Goal: Use online tool/utility: Utilize a website feature to perform a specific function

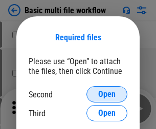
click at [107, 94] on span "Open" at bounding box center [106, 94] width 17 height 8
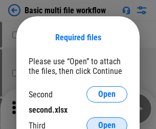
click at [107, 122] on span "Open" at bounding box center [106, 126] width 17 height 8
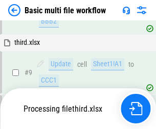
scroll to position [427, 0]
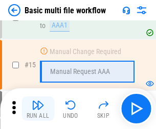
click at [38, 109] on img "button" at bounding box center [38, 105] width 12 height 12
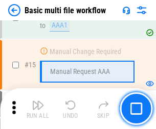
scroll to position [680, 0]
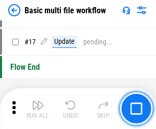
click at [38, 109] on img "button" at bounding box center [38, 105] width 12 height 12
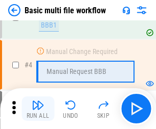
click at [38, 109] on img "button" at bounding box center [38, 105] width 12 height 12
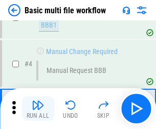
click at [38, 109] on img "button" at bounding box center [38, 105] width 12 height 12
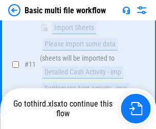
scroll to position [479, 0]
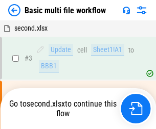
scroll to position [41, 0]
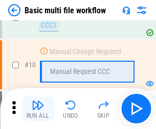
click at [38, 109] on img "button" at bounding box center [38, 105] width 12 height 12
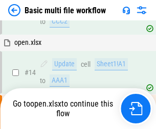
scroll to position [534, 0]
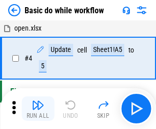
click at [38, 109] on img "button" at bounding box center [38, 105] width 12 height 12
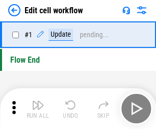
click at [38, 109] on img "button" at bounding box center [38, 105] width 12 height 12
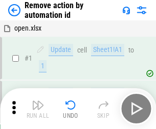
scroll to position [38, 0]
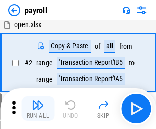
click at [38, 109] on img "button" at bounding box center [38, 105] width 12 height 12
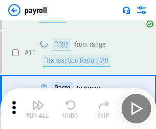
scroll to position [74, 0]
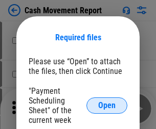
click at [107, 106] on span "Open" at bounding box center [106, 106] width 17 height 8
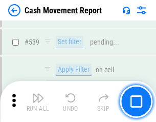
scroll to position [4533, 0]
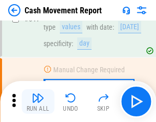
click at [38, 101] on img "button" at bounding box center [38, 97] width 12 height 12
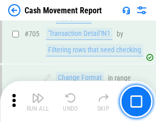
scroll to position [5264, 0]
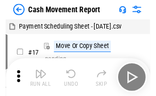
scroll to position [18, 0]
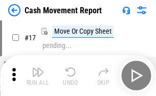
click at [38, 76] on img "button" at bounding box center [38, 72] width 12 height 12
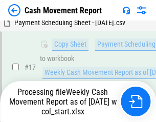
scroll to position [160, 0]
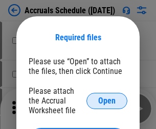
click at [107, 101] on span "Open" at bounding box center [106, 101] width 17 height 8
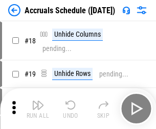
scroll to position [98, 0]
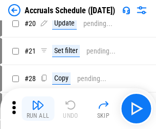
click at [38, 109] on img "button" at bounding box center [38, 105] width 12 height 12
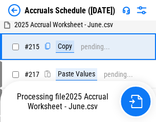
scroll to position [1562, 0]
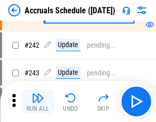
click at [38, 101] on img "button" at bounding box center [38, 97] width 12 height 12
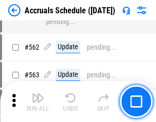
scroll to position [3719, 0]
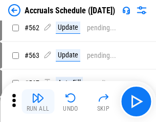
click at [38, 101] on img "button" at bounding box center [38, 97] width 12 height 12
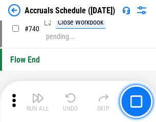
scroll to position [5071, 0]
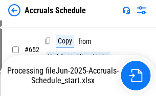
scroll to position [4242, 0]
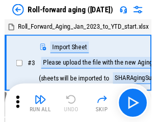
scroll to position [2, 0]
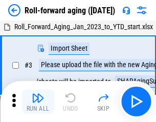
click at [38, 101] on img "button" at bounding box center [38, 97] width 12 height 12
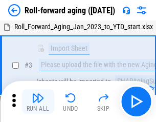
click at [38, 101] on img "button" at bounding box center [38, 97] width 12 height 12
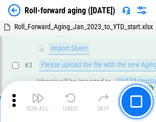
scroll to position [66, 0]
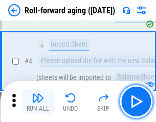
click at [38, 101] on img "button" at bounding box center [38, 97] width 12 height 12
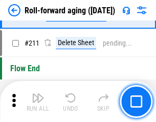
scroll to position [3222, 0]
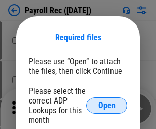
click at [107, 106] on span "Open" at bounding box center [106, 106] width 17 height 8
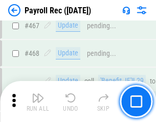
scroll to position [5443, 0]
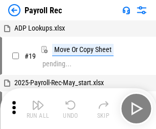
click at [38, 109] on img "button" at bounding box center [38, 105] width 12 height 12
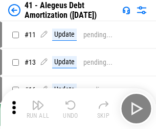
click at [38, 109] on img "button" at bounding box center [38, 105] width 12 height 12
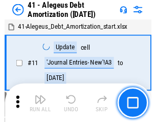
scroll to position [126, 0]
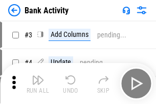
click at [38, 83] on img "button" at bounding box center [38, 80] width 12 height 12
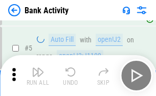
scroll to position [54, 0]
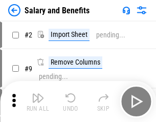
scroll to position [14, 0]
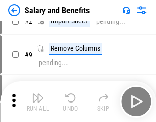
click at [38, 101] on img "button" at bounding box center [38, 97] width 12 height 12
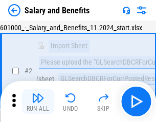
click at [38, 101] on img "button" at bounding box center [38, 97] width 12 height 12
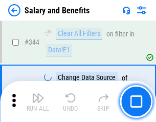
scroll to position [4782, 0]
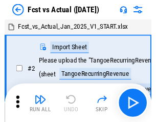
scroll to position [13, 0]
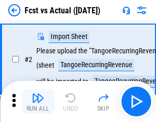
click at [38, 101] on img "button" at bounding box center [38, 97] width 12 height 12
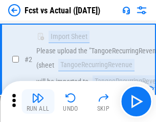
click at [38, 101] on img "button" at bounding box center [38, 97] width 12 height 12
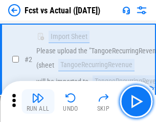
scroll to position [96, 0]
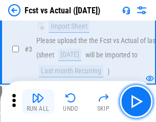
click at [38, 101] on img "button" at bounding box center [38, 97] width 12 height 12
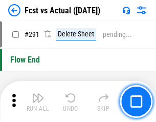
scroll to position [4834, 0]
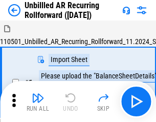
scroll to position [22, 0]
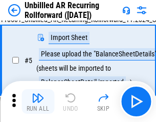
click at [38, 101] on img "button" at bounding box center [38, 97] width 12 height 12
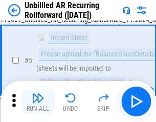
click at [38, 101] on img "button" at bounding box center [38, 97] width 12 height 12
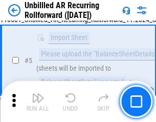
scroll to position [96, 0]
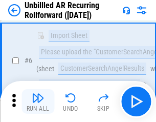
click at [38, 101] on img "button" at bounding box center [38, 97] width 12 height 12
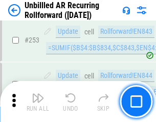
scroll to position [3469, 0]
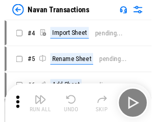
scroll to position [16, 0]
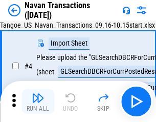
click at [38, 101] on img "button" at bounding box center [38, 97] width 12 height 12
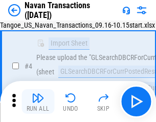
click at [38, 101] on img "button" at bounding box center [38, 97] width 12 height 12
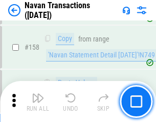
scroll to position [3311, 0]
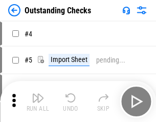
click at [38, 101] on img "button" at bounding box center [38, 97] width 12 height 12
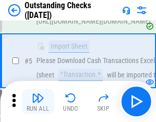
click at [38, 101] on img "button" at bounding box center [38, 97] width 12 height 12
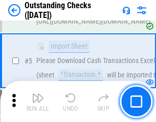
scroll to position [107, 0]
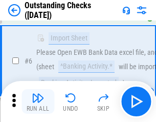
click at [38, 101] on img "button" at bounding box center [38, 97] width 12 height 12
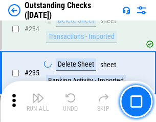
scroll to position [3102, 0]
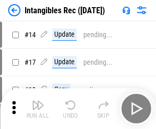
click at [38, 109] on img "button" at bounding box center [38, 105] width 12 height 12
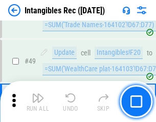
scroll to position [398, 0]
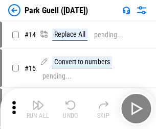
click at [38, 101] on img "button" at bounding box center [38, 105] width 12 height 12
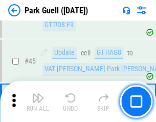
scroll to position [1277, 0]
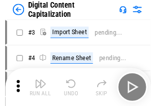
scroll to position [30, 0]
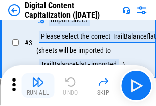
click at [38, 86] on img "button" at bounding box center [38, 82] width 12 height 12
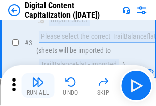
click at [38, 86] on img "button" at bounding box center [38, 82] width 12 height 12
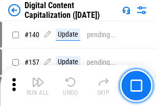
scroll to position [1083, 0]
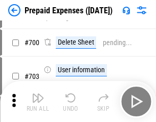
click at [38, 101] on img "button" at bounding box center [38, 97] width 12 height 12
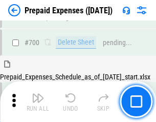
scroll to position [2748, 0]
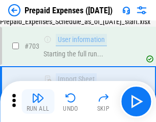
click at [38, 101] on img "button" at bounding box center [38, 97] width 12 height 12
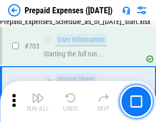
scroll to position [2808, 0]
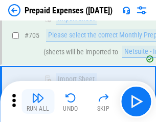
click at [38, 101] on img "button" at bounding box center [38, 97] width 12 height 12
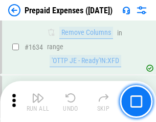
scroll to position [9945, 0]
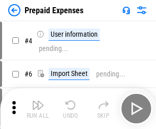
click at [38, 109] on img "button" at bounding box center [38, 105] width 12 height 12
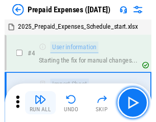
scroll to position [45, 0]
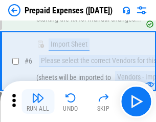
click at [38, 101] on img "button" at bounding box center [38, 97] width 12 height 12
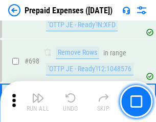
scroll to position [3557, 0]
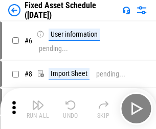
click at [38, 109] on img "button" at bounding box center [38, 105] width 12 height 12
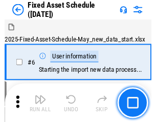
scroll to position [55, 0]
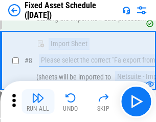
click at [38, 101] on img "button" at bounding box center [38, 97] width 12 height 12
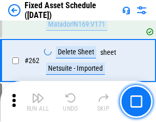
scroll to position [3255, 0]
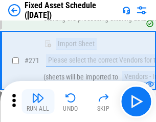
click at [38, 101] on img "button" at bounding box center [38, 97] width 12 height 12
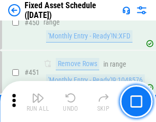
scroll to position [4566, 0]
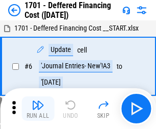
click at [38, 109] on img "button" at bounding box center [38, 105] width 12 height 12
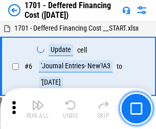
scroll to position [123, 0]
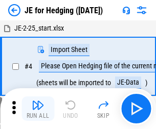
click at [38, 101] on img "button" at bounding box center [38, 105] width 12 height 12
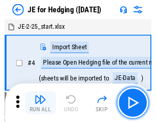
scroll to position [2, 0]
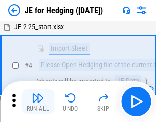
click at [38, 101] on img "button" at bounding box center [38, 97] width 12 height 12
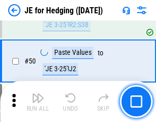
scroll to position [661, 0]
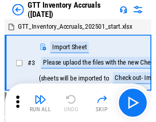
scroll to position [2, 0]
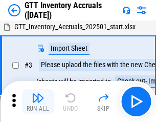
click at [38, 101] on img "button" at bounding box center [38, 97] width 12 height 12
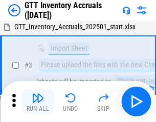
click at [38, 101] on img "button" at bounding box center [38, 97] width 12 height 12
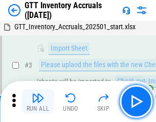
scroll to position [66, 0]
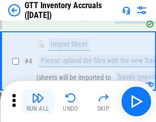
click at [38, 101] on img "button" at bounding box center [38, 97] width 12 height 12
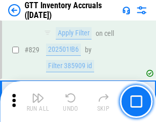
scroll to position [7753, 0]
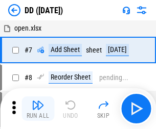
click at [38, 109] on img "button" at bounding box center [38, 105] width 12 height 12
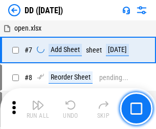
scroll to position [99, 0]
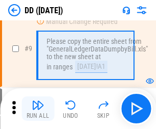
click at [38, 109] on img "button" at bounding box center [38, 105] width 12 height 12
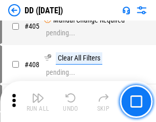
scroll to position [4570, 0]
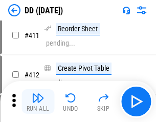
click at [38, 101] on img "button" at bounding box center [38, 97] width 12 height 12
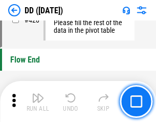
scroll to position [4889, 0]
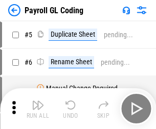
click at [38, 109] on img "button" at bounding box center [38, 105] width 12 height 12
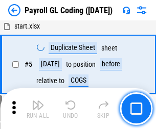
scroll to position [123, 0]
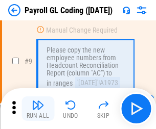
click at [38, 109] on img "button" at bounding box center [38, 105] width 12 height 12
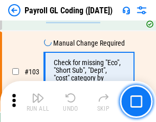
scroll to position [2396, 0]
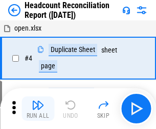
click at [38, 109] on img "button" at bounding box center [38, 105] width 12 height 12
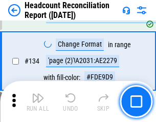
scroll to position [1228, 0]
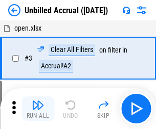
click at [38, 109] on img "button" at bounding box center [38, 105] width 12 height 12
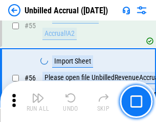
scroll to position [1066, 0]
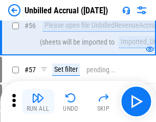
click at [38, 101] on img "button" at bounding box center [38, 97] width 12 height 12
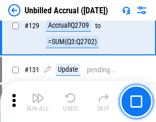
scroll to position [3042, 0]
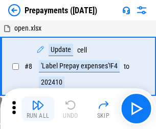
click at [38, 109] on img "button" at bounding box center [38, 105] width 12 height 12
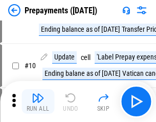
scroll to position [64, 0]
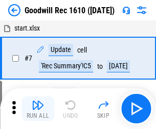
click at [38, 109] on img "button" at bounding box center [38, 105] width 12 height 12
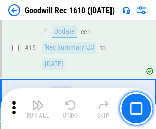
scroll to position [175, 0]
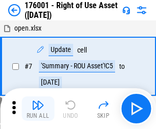
click at [38, 109] on img "button" at bounding box center [38, 105] width 12 height 12
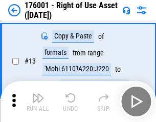
scroll to position [66, 0]
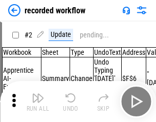
click at [38, 101] on img "button" at bounding box center [38, 97] width 12 height 12
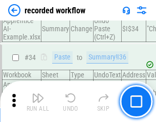
scroll to position [3192, 0]
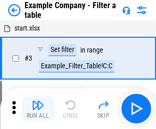
click at [38, 109] on img "button" at bounding box center [38, 105] width 12 height 12
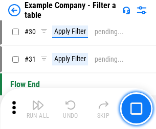
scroll to position [935, 0]
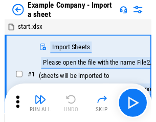
scroll to position [16, 0]
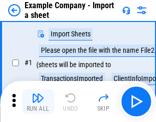
click at [38, 101] on img "button" at bounding box center [38, 97] width 12 height 12
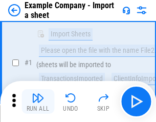
click at [38, 101] on img "button" at bounding box center [38, 97] width 12 height 12
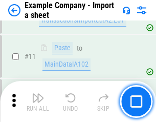
scroll to position [226, 0]
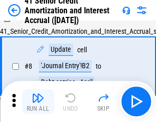
click at [38, 101] on img "button" at bounding box center [38, 97] width 12 height 12
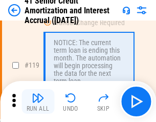
click at [38, 101] on img "button" at bounding box center [38, 97] width 12 height 12
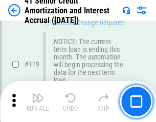
scroll to position [964, 0]
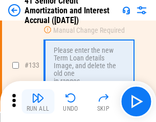
click at [38, 101] on img "button" at bounding box center [38, 97] width 12 height 12
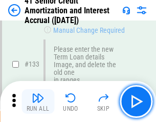
scroll to position [1067, 0]
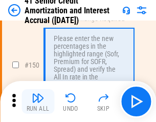
click at [38, 101] on img "button" at bounding box center [38, 97] width 12 height 12
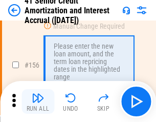
click at [38, 101] on img "button" at bounding box center [38, 97] width 12 height 12
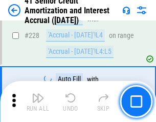
scroll to position [2287, 0]
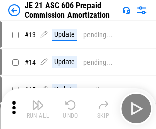
click at [38, 101] on img "button" at bounding box center [38, 105] width 12 height 12
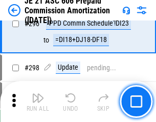
scroll to position [1879, 0]
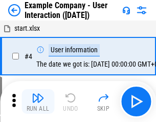
click at [38, 101] on img "button" at bounding box center [38, 97] width 12 height 12
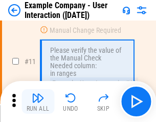
click at [38, 101] on img "button" at bounding box center [38, 97] width 12 height 12
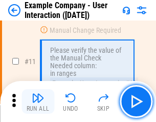
scroll to position [221, 0]
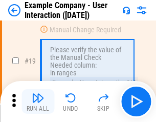
click at [38, 101] on img "button" at bounding box center [38, 97] width 12 height 12
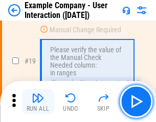
click at [38, 101] on img "button" at bounding box center [38, 97] width 12 height 12
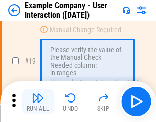
click at [38, 101] on img "button" at bounding box center [38, 97] width 12 height 12
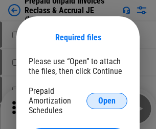
click at [107, 101] on span "Open" at bounding box center [106, 101] width 17 height 8
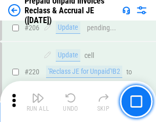
scroll to position [1324, 0]
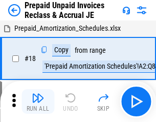
click at [38, 101] on img "button" at bounding box center [38, 97] width 12 height 12
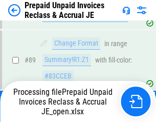
scroll to position [685, 0]
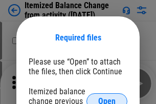
click at [107, 97] on span "Open" at bounding box center [106, 101] width 17 height 8
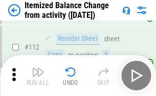
scroll to position [1708, 0]
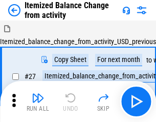
scroll to position [16, 0]
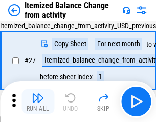
click at [38, 101] on img "button" at bounding box center [38, 97] width 12 height 12
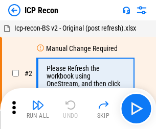
scroll to position [5, 0]
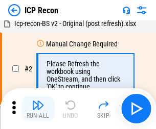
click at [38, 109] on img "button" at bounding box center [38, 105] width 12 height 12
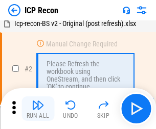
click at [38, 109] on img "button" at bounding box center [38, 105] width 12 height 12
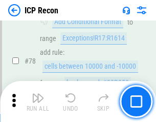
scroll to position [1001, 0]
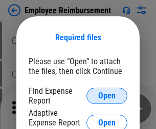
click at [107, 96] on span "Open" at bounding box center [106, 96] width 17 height 8
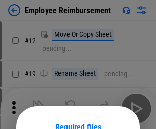
scroll to position [90, 0]
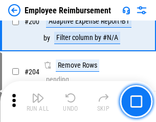
scroll to position [2519, 0]
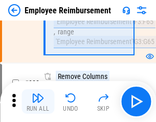
click at [38, 101] on img "button" at bounding box center [38, 97] width 12 height 12
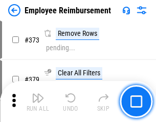
scroll to position [5343, 0]
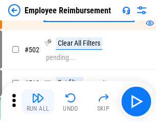
click at [38, 101] on img "button" at bounding box center [38, 97] width 12 height 12
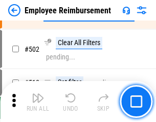
click at [38, 101] on img "button" at bounding box center [38, 97] width 12 height 12
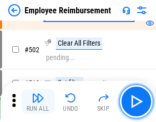
click at [38, 101] on img "button" at bounding box center [38, 97] width 12 height 12
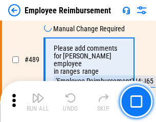
scroll to position [6394, 0]
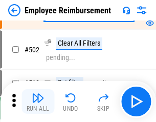
click at [38, 101] on img "button" at bounding box center [38, 97] width 12 height 12
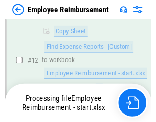
scroll to position [208, 0]
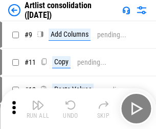
click at [38, 109] on img "button" at bounding box center [38, 105] width 12 height 12
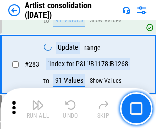
scroll to position [4224, 0]
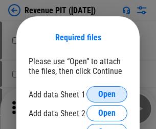
click at [107, 94] on span "Open" at bounding box center [106, 94] width 17 height 8
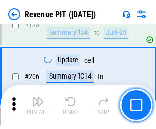
scroll to position [1038, 0]
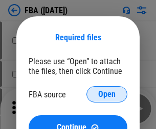
click at [107, 94] on span "Open" at bounding box center [106, 94] width 17 height 8
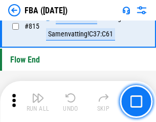
scroll to position [9143, 0]
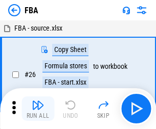
click at [38, 109] on img "button" at bounding box center [38, 105] width 12 height 12
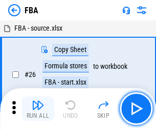
scroll to position [10, 0]
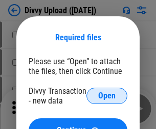
click at [107, 96] on span "Open" at bounding box center [106, 96] width 17 height 8
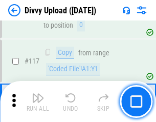
scroll to position [865, 0]
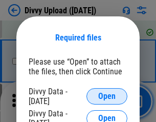
click at [107, 96] on span "Open" at bounding box center [106, 96] width 17 height 8
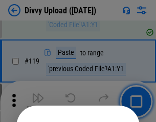
scroll to position [954, 0]
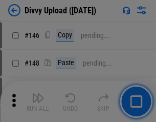
scroll to position [1542, 0]
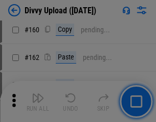
scroll to position [1845, 0]
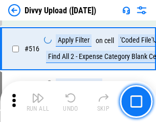
scroll to position [6408, 0]
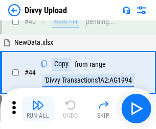
click at [38, 109] on img "button" at bounding box center [38, 105] width 12 height 12
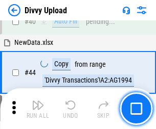
scroll to position [112, 0]
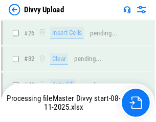
scroll to position [865, 0]
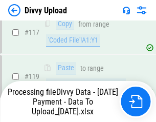
scroll to position [958, 0]
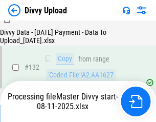
scroll to position [1234, 0]
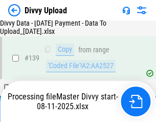
scroll to position [1460, 0]
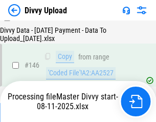
scroll to position [1685, 0]
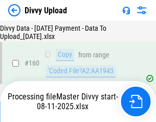
scroll to position [2135, 0]
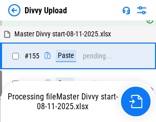
scroll to position [2076, 0]
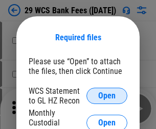
click at [107, 96] on span "Open" at bounding box center [106, 96] width 17 height 8
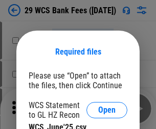
scroll to position [14, 0]
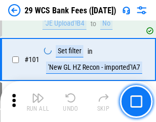
scroll to position [995, 0]
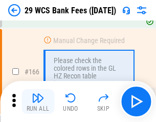
click at [38, 101] on img "button" at bounding box center [38, 97] width 12 height 12
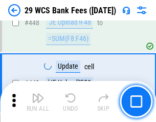
scroll to position [4946, 0]
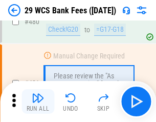
click at [38, 101] on img "button" at bounding box center [38, 97] width 12 height 12
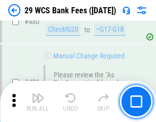
scroll to position [5266, 0]
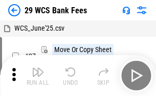
scroll to position [18, 0]
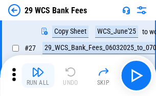
click at [38, 76] on img "button" at bounding box center [38, 72] width 12 height 12
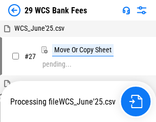
scroll to position [6, 0]
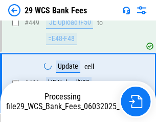
scroll to position [5196, 0]
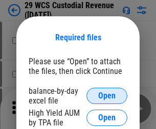
click at [107, 96] on span "Open" at bounding box center [106, 96] width 17 height 8
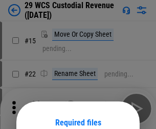
scroll to position [85, 0]
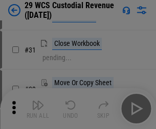
scroll to position [219, 0]
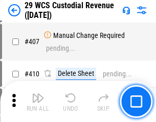
scroll to position [4731, 0]
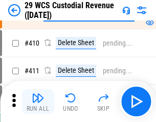
click at [38, 101] on img "button" at bounding box center [38, 97] width 12 height 12
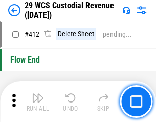
scroll to position [4878, 0]
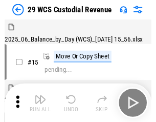
scroll to position [25, 0]
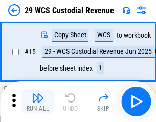
click at [38, 101] on img "button" at bounding box center [38, 97] width 12 height 12
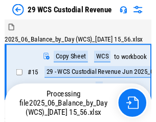
scroll to position [19, 0]
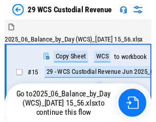
scroll to position [19, 0]
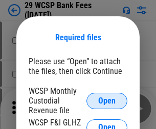
click at [107, 101] on span "Open" at bounding box center [106, 101] width 17 height 8
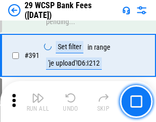
scroll to position [3474, 0]
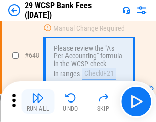
click at [38, 101] on img "button" at bounding box center [38, 97] width 12 height 12
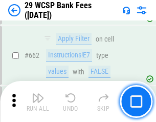
scroll to position [5966, 0]
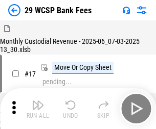
click at [38, 101] on img "button" at bounding box center [38, 105] width 12 height 12
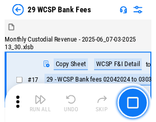
scroll to position [25, 0]
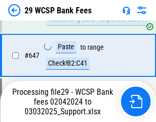
scroll to position [5669, 0]
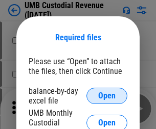
click at [107, 96] on span "Open" at bounding box center [106, 96] width 17 height 8
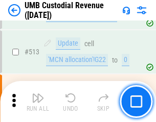
scroll to position [4940, 0]
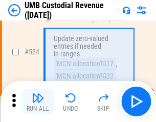
click at [38, 101] on img "button" at bounding box center [38, 97] width 12 height 12
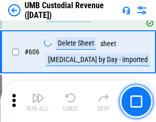
scroll to position [5896, 0]
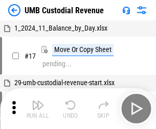
scroll to position [8, 0]
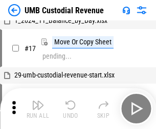
click at [38, 109] on img "button" at bounding box center [38, 105] width 12 height 12
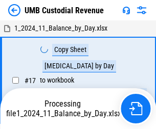
scroll to position [8, 0]
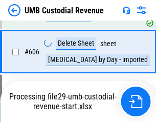
scroll to position [5872, 0]
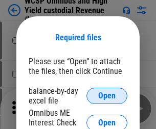
click at [107, 96] on span "Open" at bounding box center [106, 96] width 17 height 8
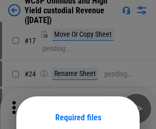
scroll to position [80, 0]
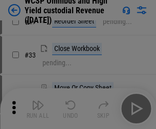
scroll to position [233, 0]
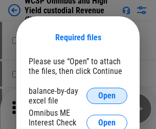
click at [107, 96] on span "Open" at bounding box center [106, 96] width 17 height 8
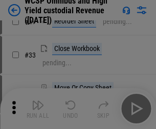
scroll to position [233, 0]
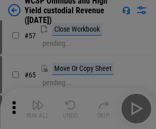
scroll to position [445, 0]
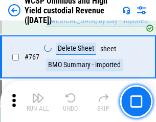
scroll to position [8323, 0]
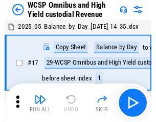
scroll to position [6, 0]
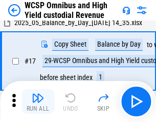
click at [38, 101] on img "button" at bounding box center [38, 97] width 12 height 12
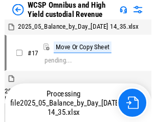
scroll to position [6, 0]
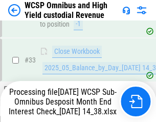
scroll to position [454, 0]
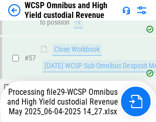
scroll to position [1048, 0]
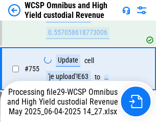
scroll to position [8255, 0]
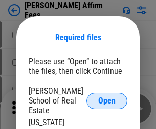
click at [107, 97] on span "Open" at bounding box center [106, 101] width 17 height 8
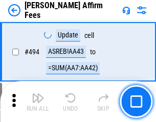
scroll to position [2777, 0]
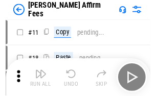
scroll to position [10, 0]
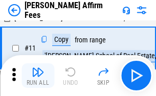
click at [38, 76] on img "button" at bounding box center [38, 72] width 12 height 12
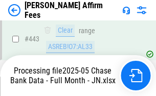
scroll to position [2679, 0]
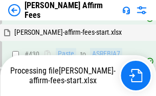
scroll to position [2694, 0]
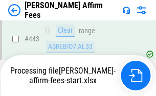
scroll to position [2679, 0]
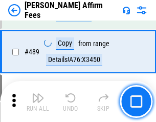
scroll to position [2666, 0]
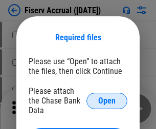
click at [107, 97] on span "Open" at bounding box center [106, 101] width 17 height 8
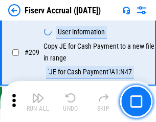
scroll to position [3172, 0]
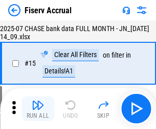
click at [38, 109] on img "button" at bounding box center [38, 105] width 12 height 12
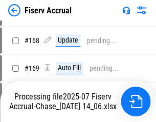
scroll to position [2621, 0]
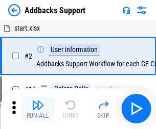
click at [38, 101] on img "button" at bounding box center [38, 105] width 12 height 12
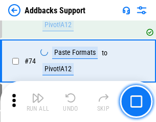
scroll to position [744, 0]
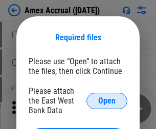
click at [107, 101] on span "Open" at bounding box center [106, 101] width 17 height 8
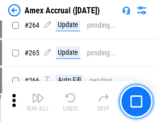
scroll to position [2732, 0]
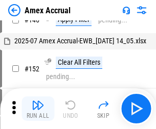
click at [38, 109] on img "button" at bounding box center [38, 105] width 12 height 12
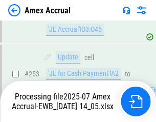
scroll to position [2980, 0]
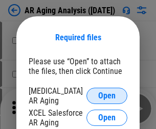
click at [107, 94] on span "Open" at bounding box center [106, 96] width 17 height 8
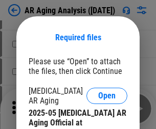
scroll to position [307, 0]
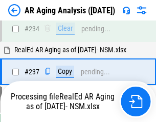
scroll to position [1583, 0]
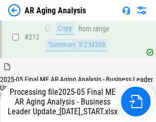
scroll to position [1571, 0]
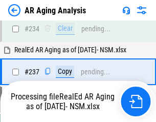
scroll to position [1614, 0]
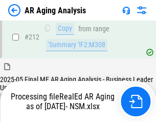
scroll to position [1528, 0]
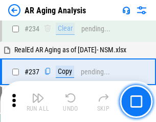
scroll to position [1571, 0]
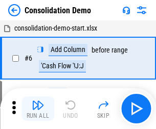
click at [38, 109] on img "button" at bounding box center [38, 105] width 12 height 12
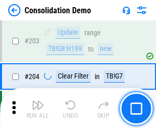
scroll to position [3203, 0]
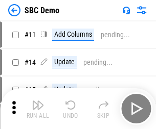
click at [38, 109] on img "button" at bounding box center [38, 105] width 12 height 12
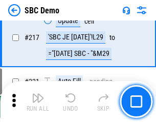
scroll to position [2521, 0]
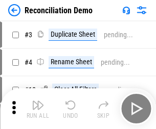
click at [38, 109] on img "button" at bounding box center [38, 105] width 12 height 12
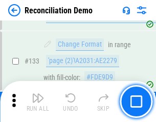
scroll to position [1213, 0]
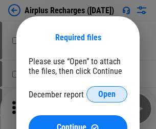
click at [107, 94] on span "Open" at bounding box center [106, 94] width 17 height 8
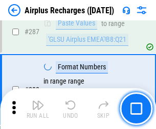
scroll to position [3687, 0]
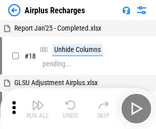
click at [38, 109] on img "button" at bounding box center [38, 105] width 12 height 12
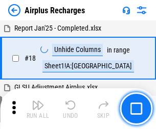
scroll to position [45, 0]
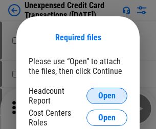
click at [107, 96] on span "Open" at bounding box center [106, 96] width 17 height 8
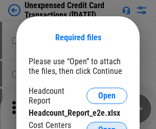
click at [107, 126] on span "Open" at bounding box center [106, 130] width 17 height 8
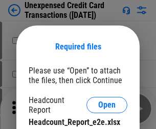
scroll to position [9, 0]
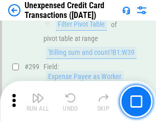
scroll to position [2434, 0]
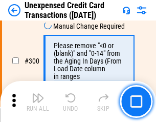
click at [38, 101] on img "button" at bounding box center [38, 97] width 12 height 12
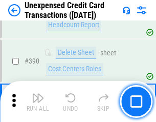
scroll to position [3291, 0]
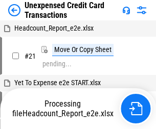
scroll to position [16, 0]
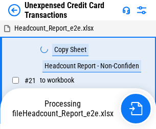
scroll to position [16, 0]
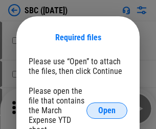
click at [107, 110] on span "Open" at bounding box center [106, 111] width 17 height 8
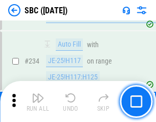
scroll to position [1932, 0]
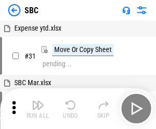
scroll to position [10, 0]
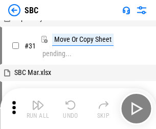
click at [38, 109] on img "button" at bounding box center [38, 105] width 12 height 12
